Goal: Find contact information: Find contact information

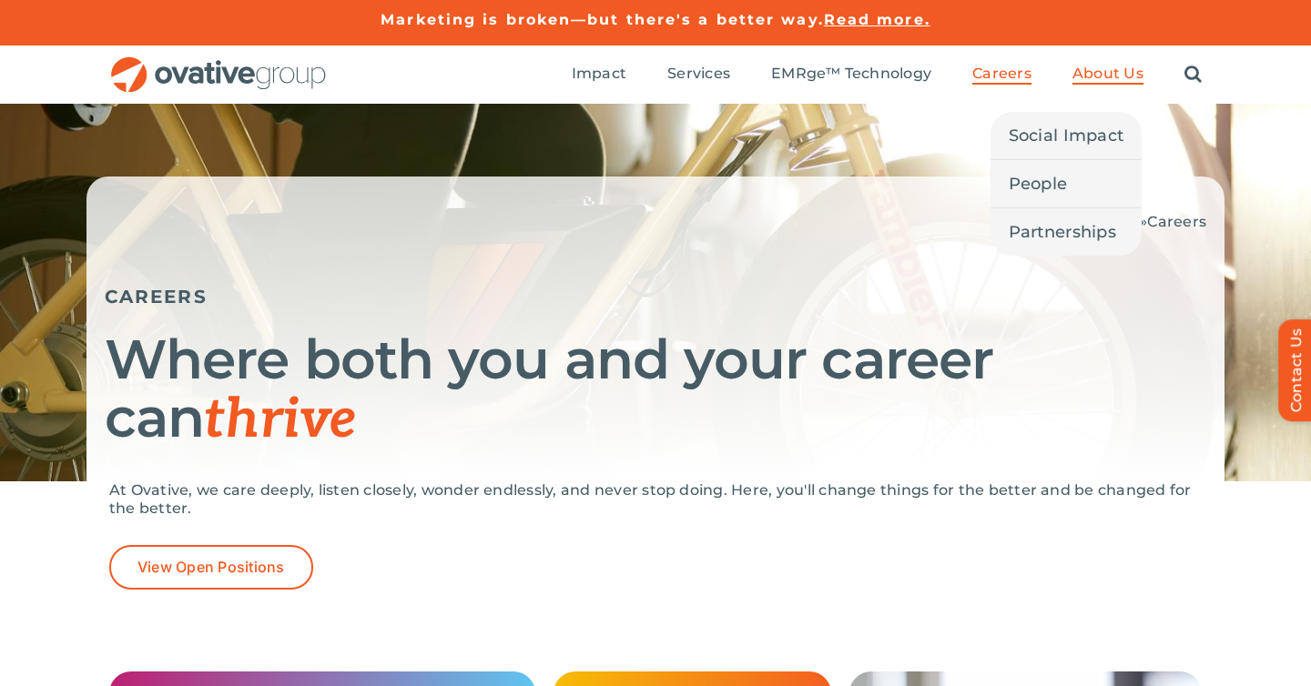
click at [1102, 68] on span "About Us" at bounding box center [1107, 74] width 71 height 18
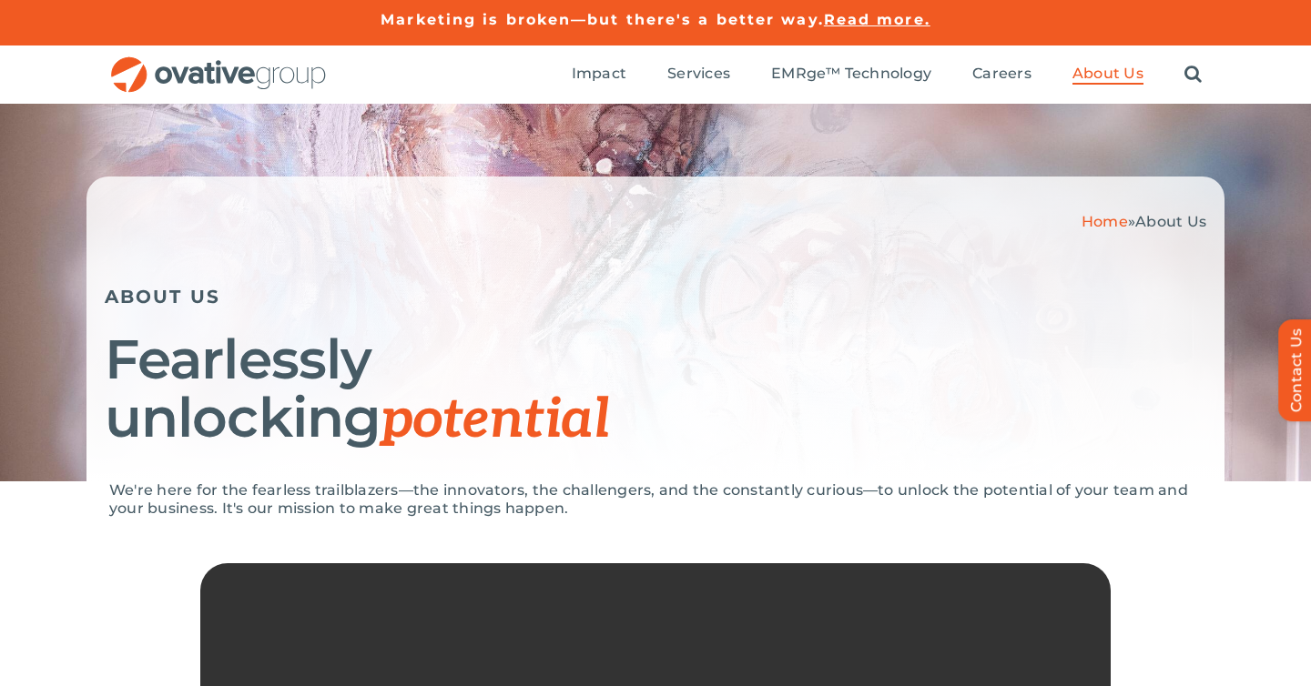
click at [287, 71] on img "OG_Full_horizontal_RGB" at bounding box center [218, 74] width 218 height 37
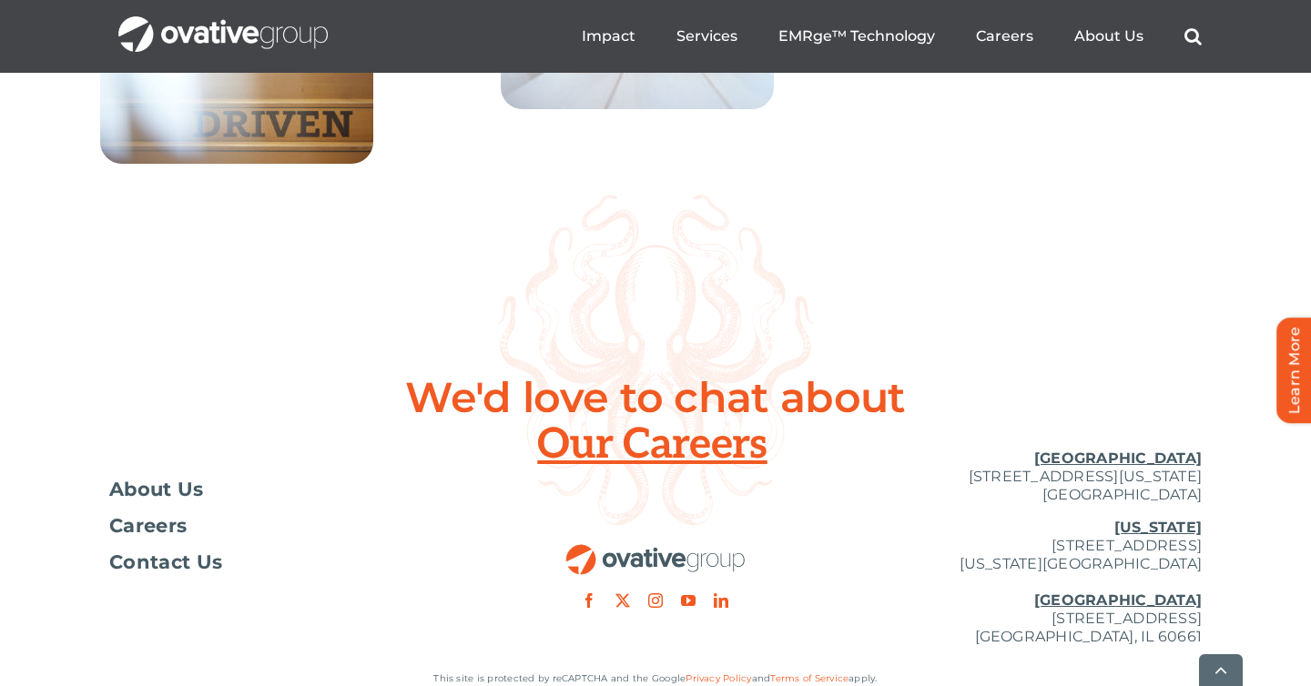
scroll to position [6757, 0]
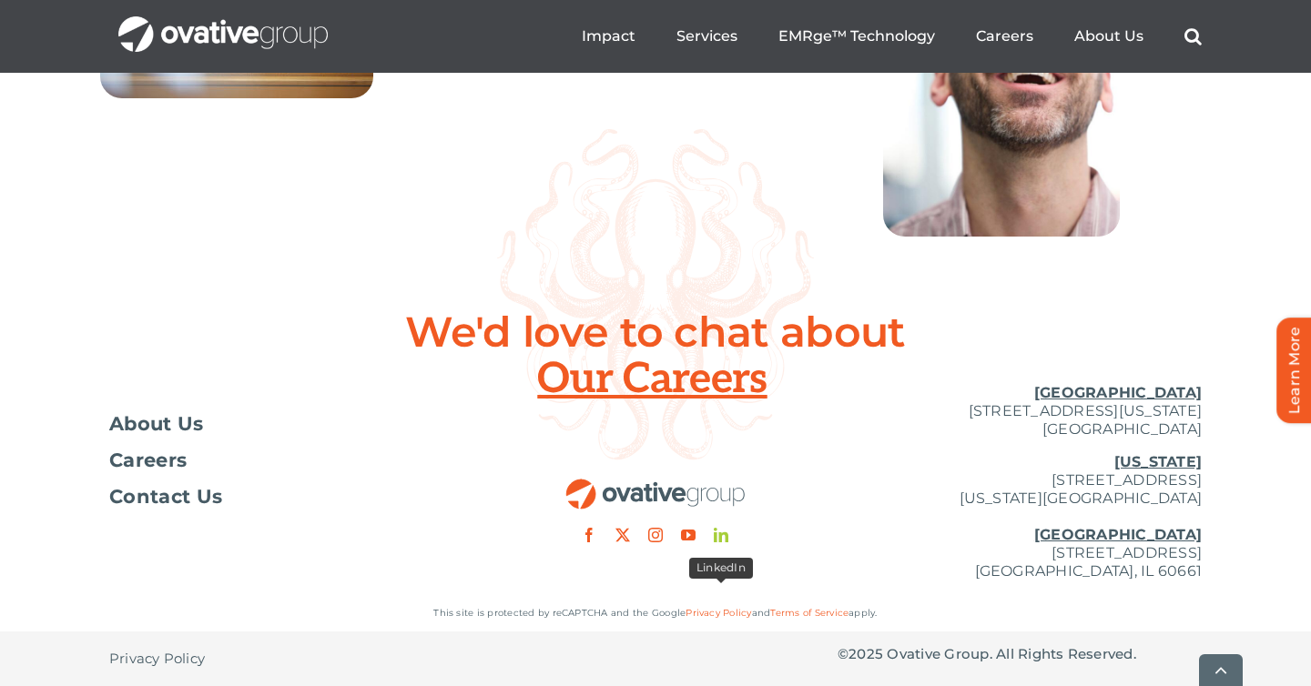
click at [717, 536] on link "linkedin" at bounding box center [721, 535] width 15 height 15
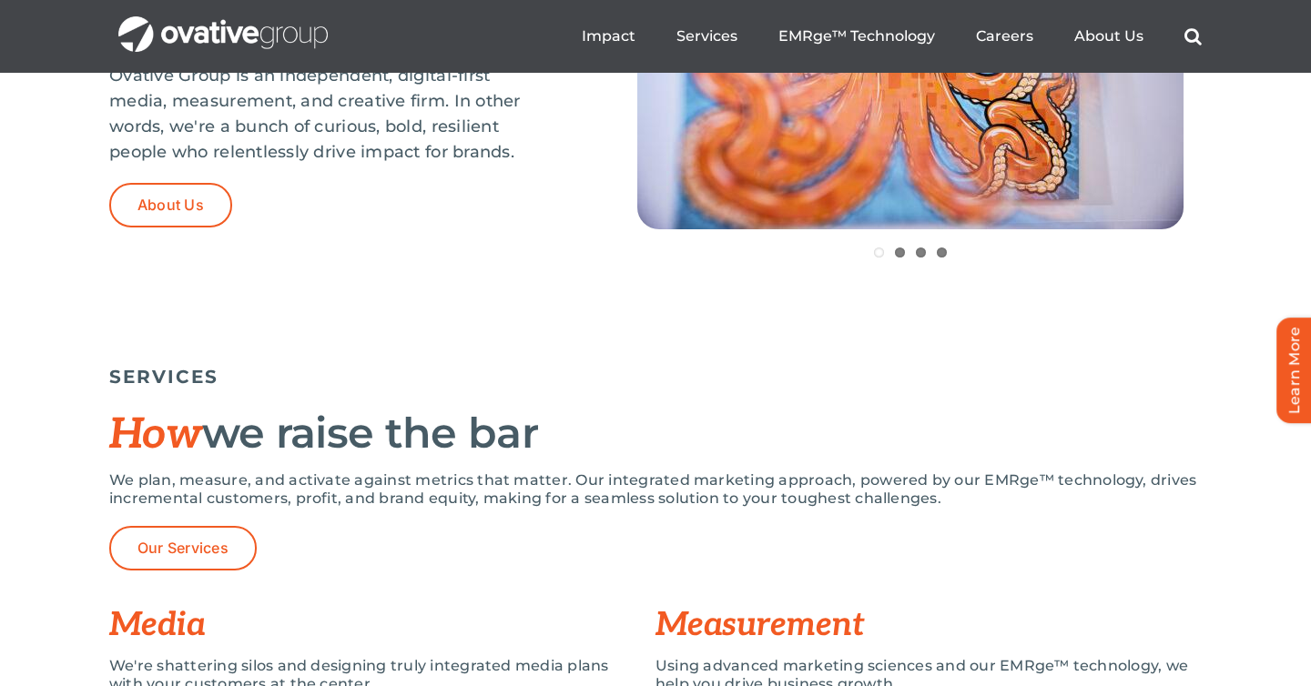
scroll to position [985, 0]
